Goal: Register for event/course

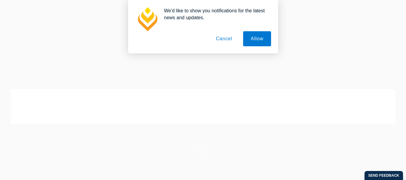
click at [224, 39] on button "Cancel" at bounding box center [224, 38] width 32 height 15
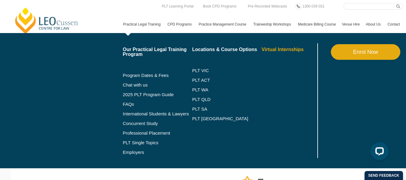
click at [261, 52] on link "Virtual Internships" at bounding box center [288, 49] width 54 height 5
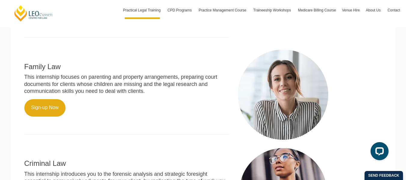
scroll to position [216, 0]
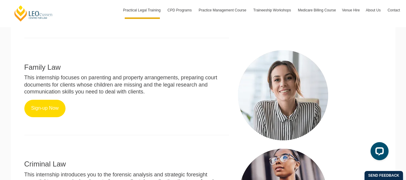
click at [46, 109] on link "Sign-up Now" at bounding box center [44, 108] width 41 height 17
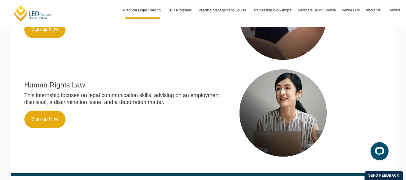
scroll to position [396, 0]
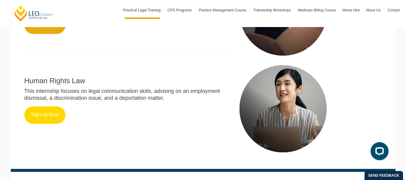
click at [42, 113] on link "Sign-up Now" at bounding box center [44, 114] width 41 height 17
